Goal: Find specific page/section: Find specific page/section

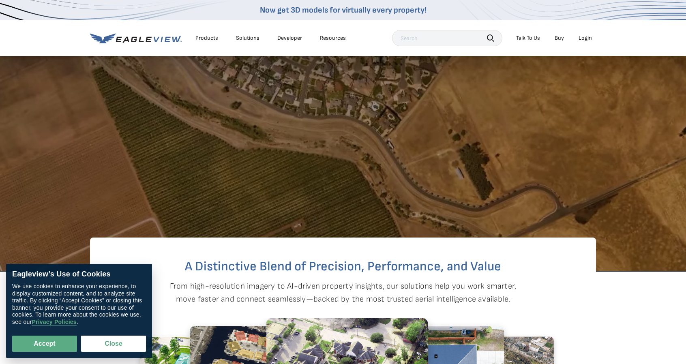
scroll to position [122, 0]
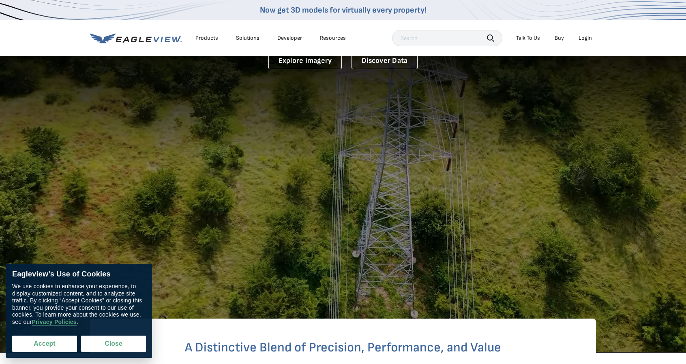
click at [27, 340] on button "Accept" at bounding box center [44, 344] width 65 height 16
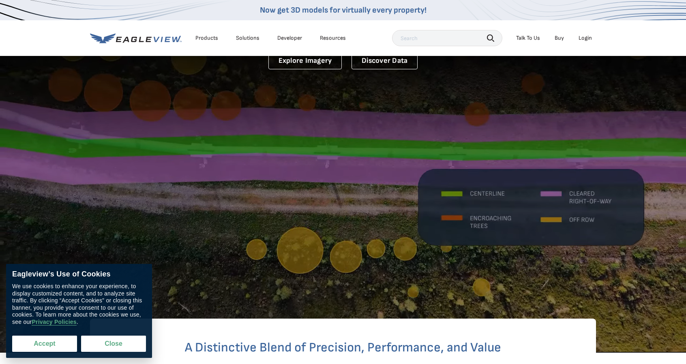
checkbox input "true"
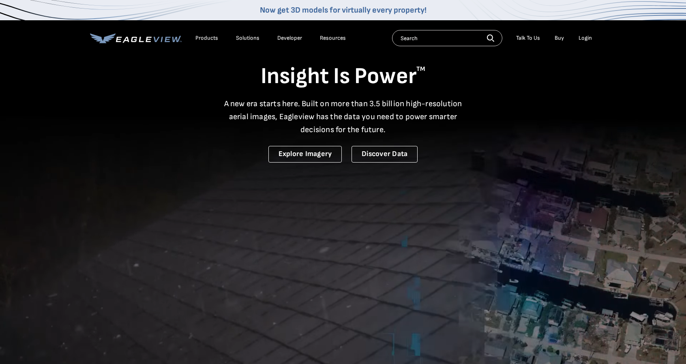
scroll to position [0, 0]
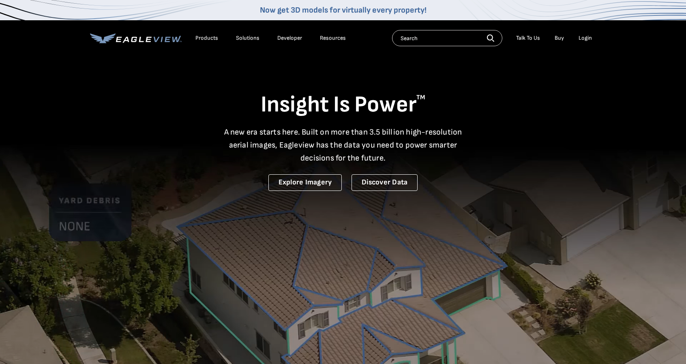
click at [403, 37] on input "text" at bounding box center [447, 38] width 110 height 16
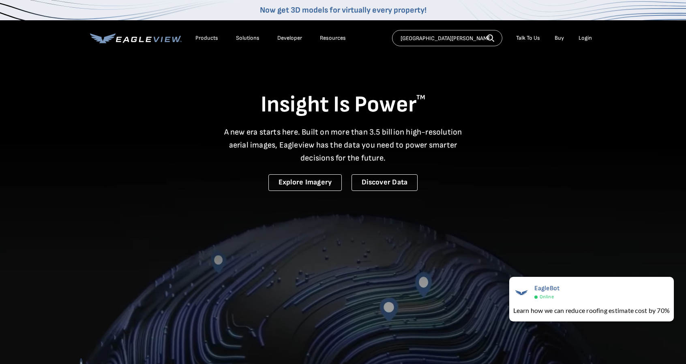
type input "[GEOGRAPHIC_DATA][PERSON_NAME]"
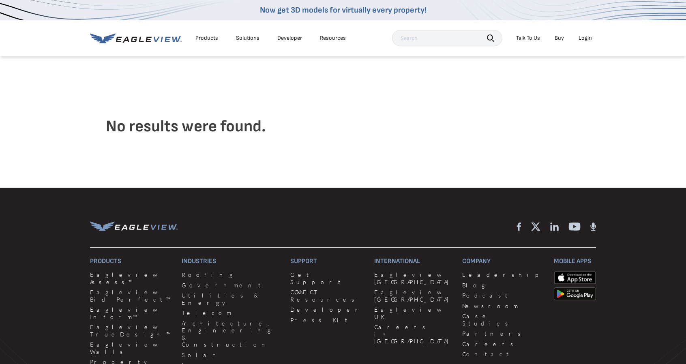
click at [415, 38] on input "text" at bounding box center [447, 38] width 110 height 16
type input "[PERSON_NAME]"
click at [399, 36] on input "text" at bounding box center [447, 38] width 110 height 16
type input "lumsden sk"
